Goal: Task Accomplishment & Management: Manage account settings

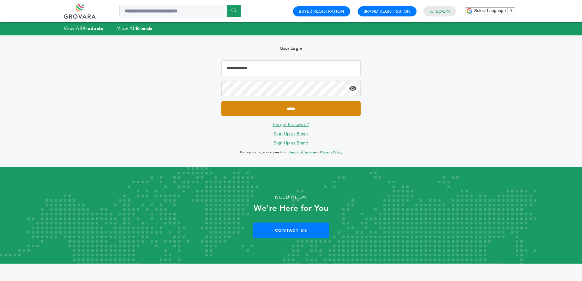
type input "**********"
click at [292, 112] on input "*****" at bounding box center [291, 108] width 139 height 15
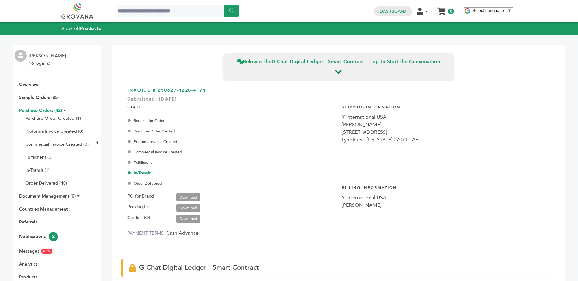
click at [44, 111] on link "Purchase Orders (42)" at bounding box center [40, 110] width 43 height 6
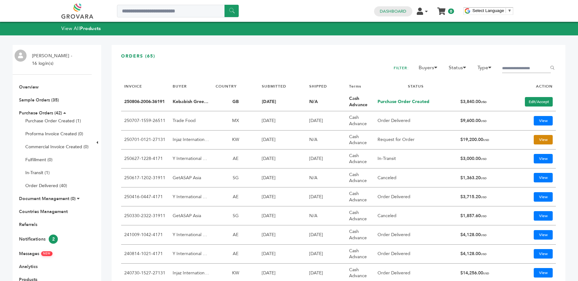
click at [541, 140] on link "View" at bounding box center [542, 139] width 19 height 9
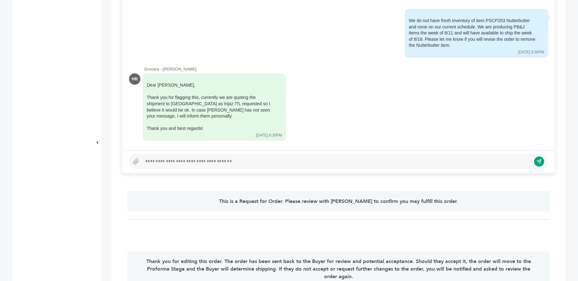
scroll to position [442, 0]
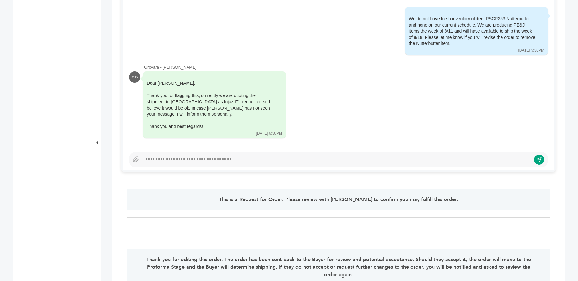
click at [210, 158] on div at bounding box center [336, 160] width 388 height 8
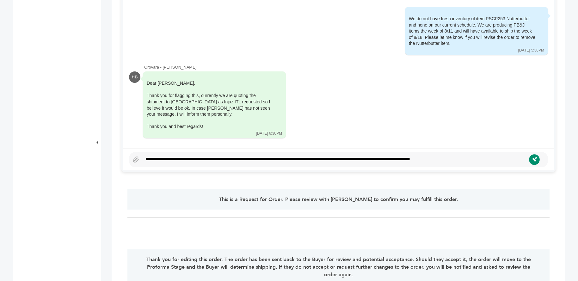
click at [537, 159] on button "submit" at bounding box center [534, 159] width 11 height 11
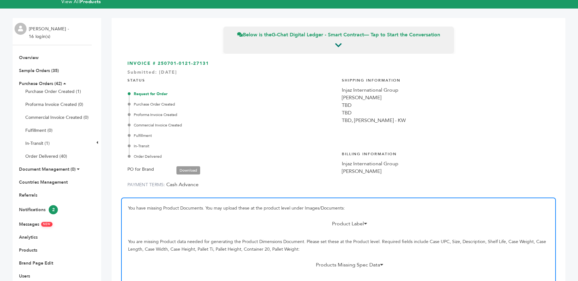
scroll to position [0, 0]
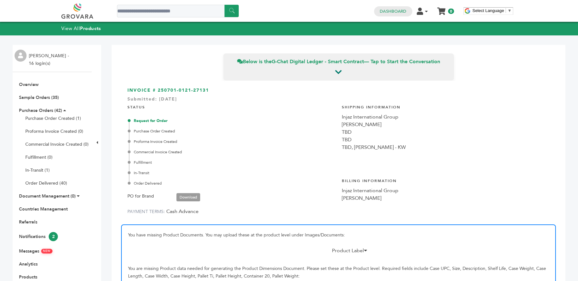
drag, startPoint x: 213, startPoint y: 89, endPoint x: 158, endPoint y: 89, distance: 55.0
click at [158, 89] on h3 "INVOICE # 250701-0121-27131 Submitted: Jul/1/2025" at bounding box center [338, 90] width 422 height 6
copy h3 "250701-0121-27131"
click at [40, 111] on link "Purchase Orders (42)" at bounding box center [40, 110] width 43 height 6
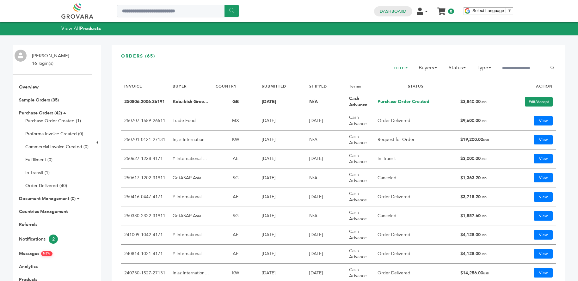
click at [152, 101] on link "250806-2006-36191" at bounding box center [144, 102] width 40 height 6
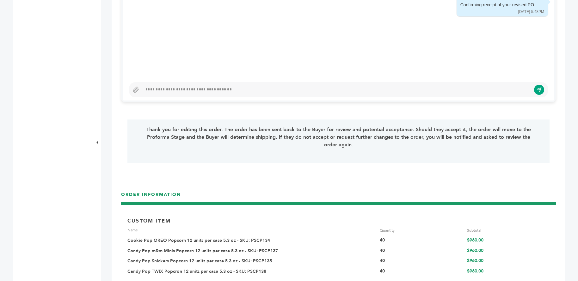
scroll to position [411, 0]
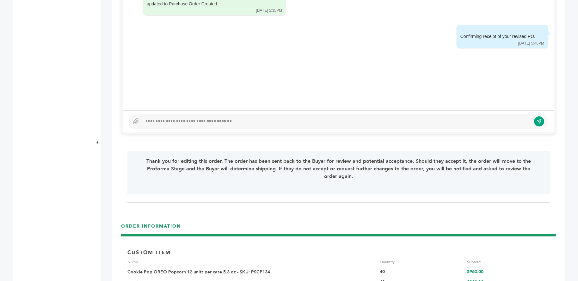
click at [245, 123] on div at bounding box center [336, 122] width 388 height 8
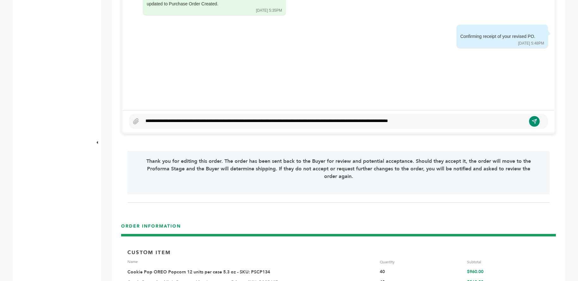
click at [533, 120] on icon "submit" at bounding box center [534, 121] width 5 height 5
